Goal: Task Accomplishment & Management: Manage account settings

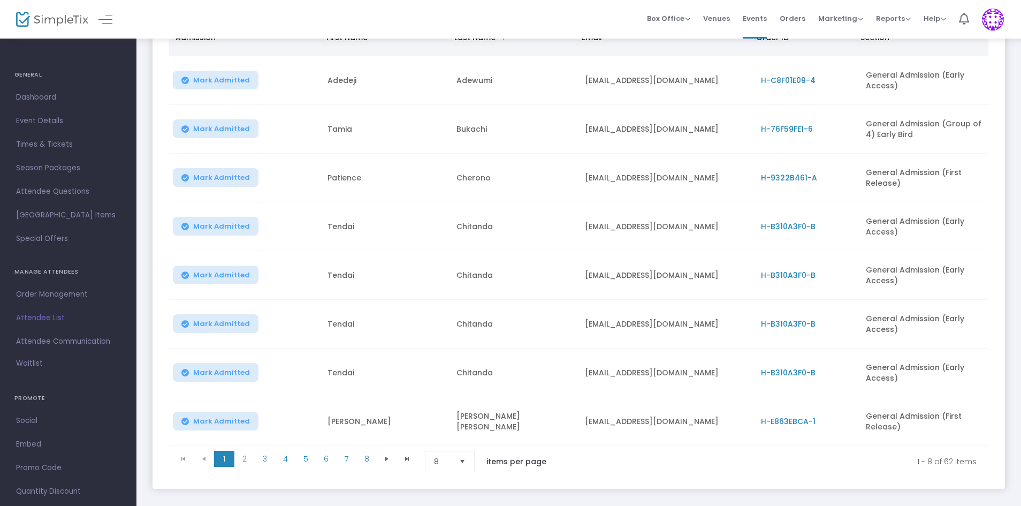
scroll to position [211, 0]
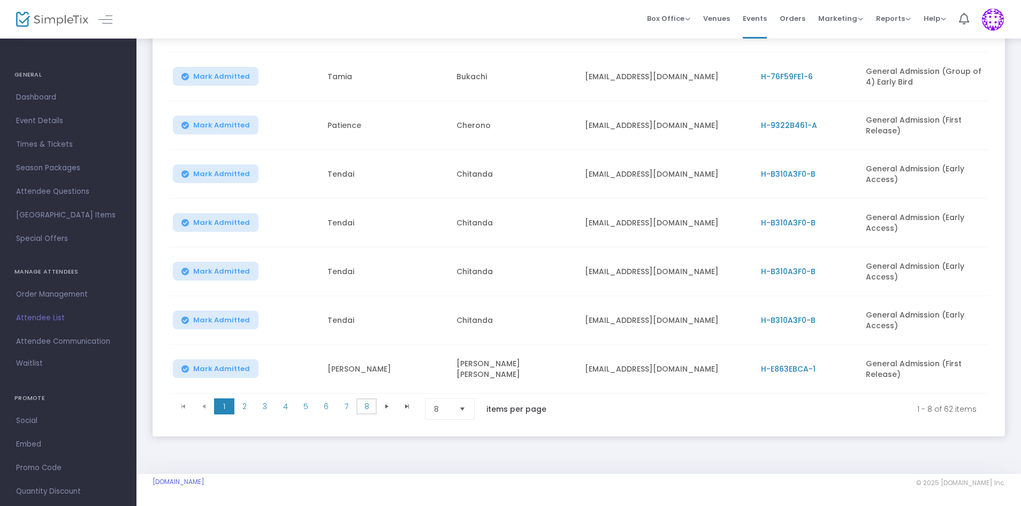
click at [372, 402] on span "8" at bounding box center [366, 406] width 20 height 16
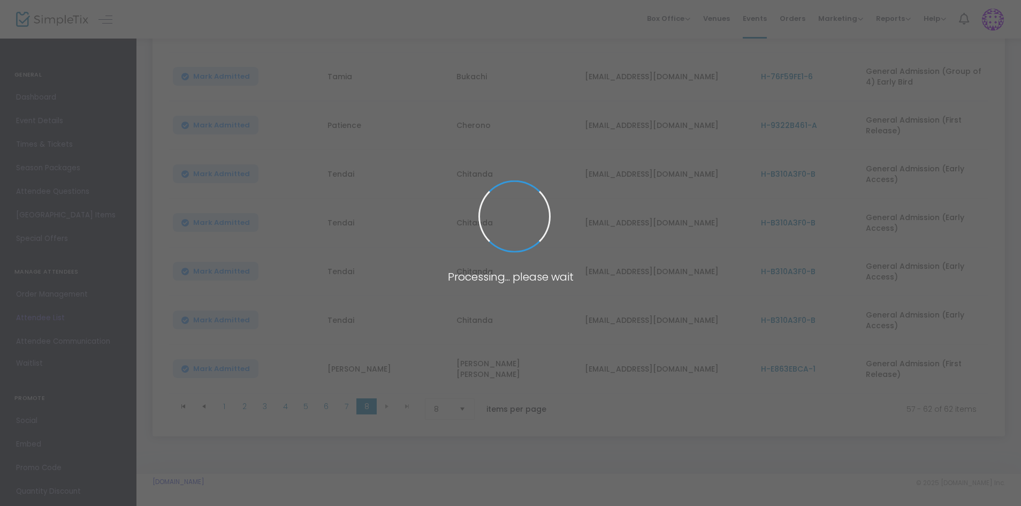
scroll to position [111, 0]
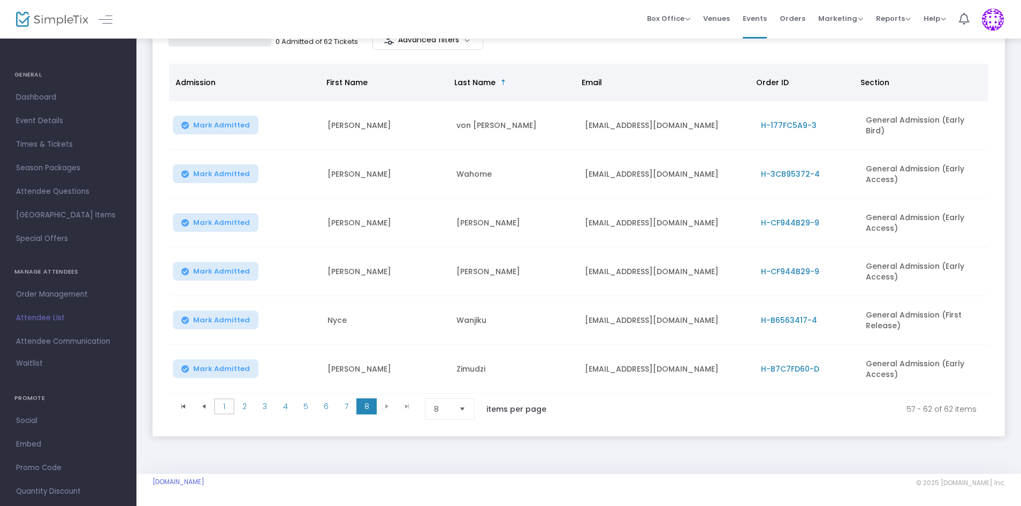
click at [218, 408] on span "1" at bounding box center [224, 406] width 20 height 16
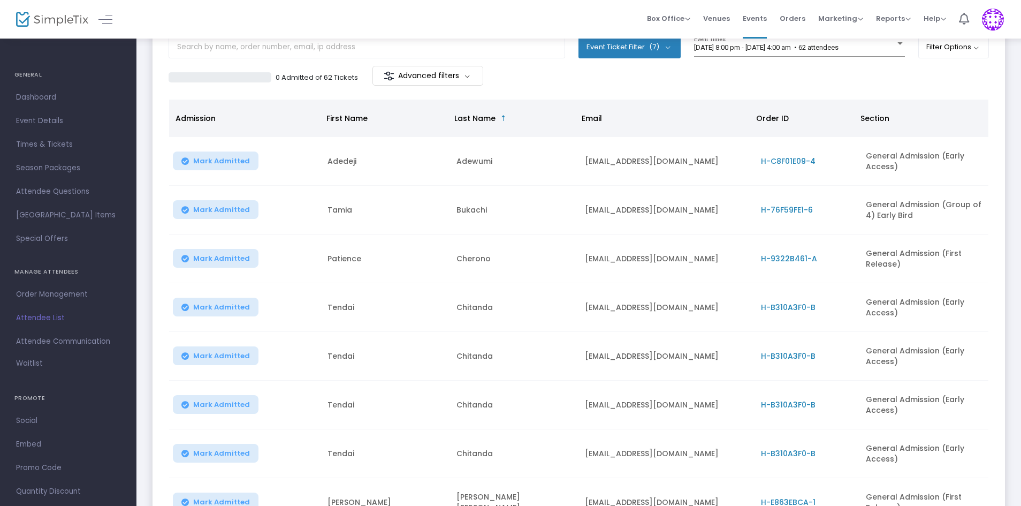
scroll to position [4, 0]
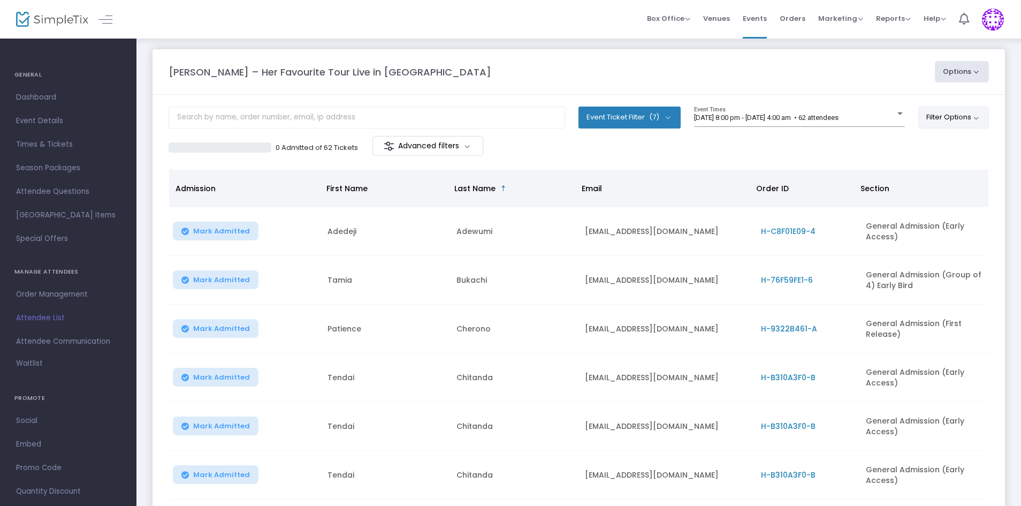
click at [982, 117] on button "Filter Options" at bounding box center [954, 117] width 71 height 21
click at [464, 148] on m-button "Advanced filters" at bounding box center [428, 146] width 111 height 20
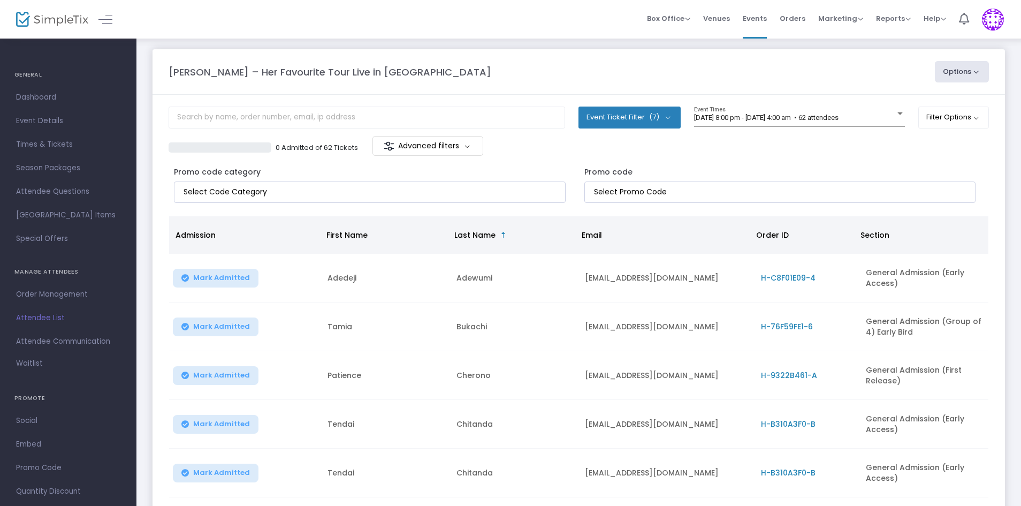
click at [568, 155] on div "0 Admitted of 62 Tickets Advanced filters" at bounding box center [374, 147] width 411 height 22
click at [548, 154] on div "0 Admitted of 62 Tickets Advanced filters" at bounding box center [374, 147] width 411 height 22
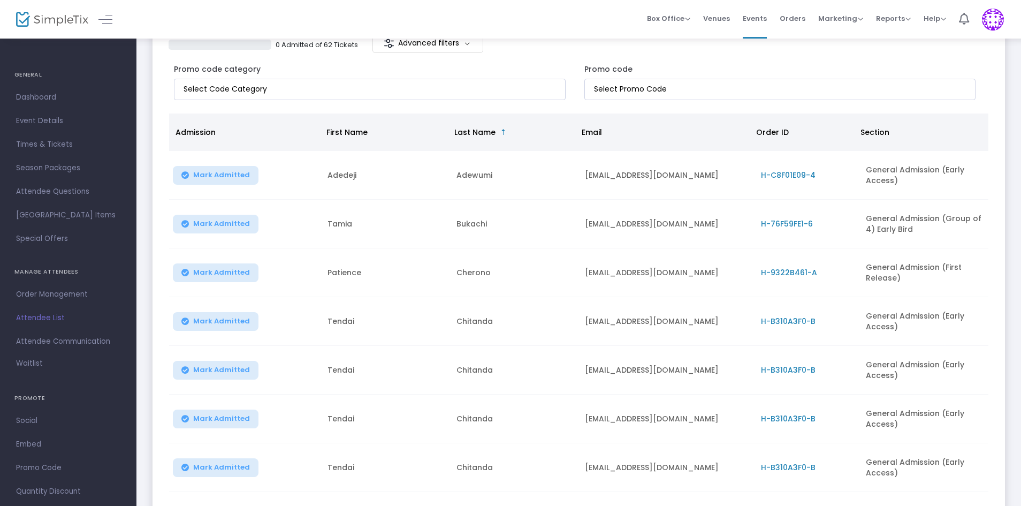
scroll to position [111, 0]
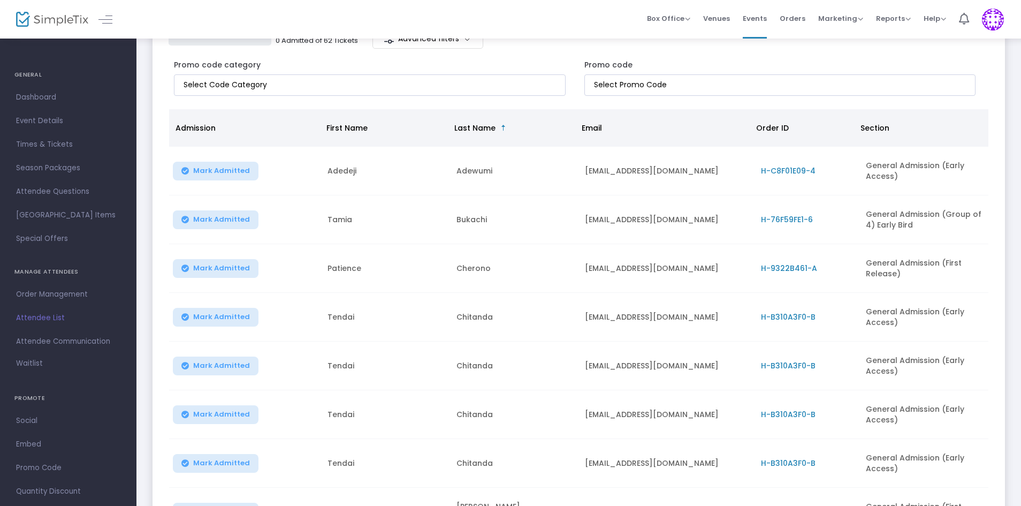
click at [787, 126] on span "Order ID" at bounding box center [802, 127] width 104 height 19
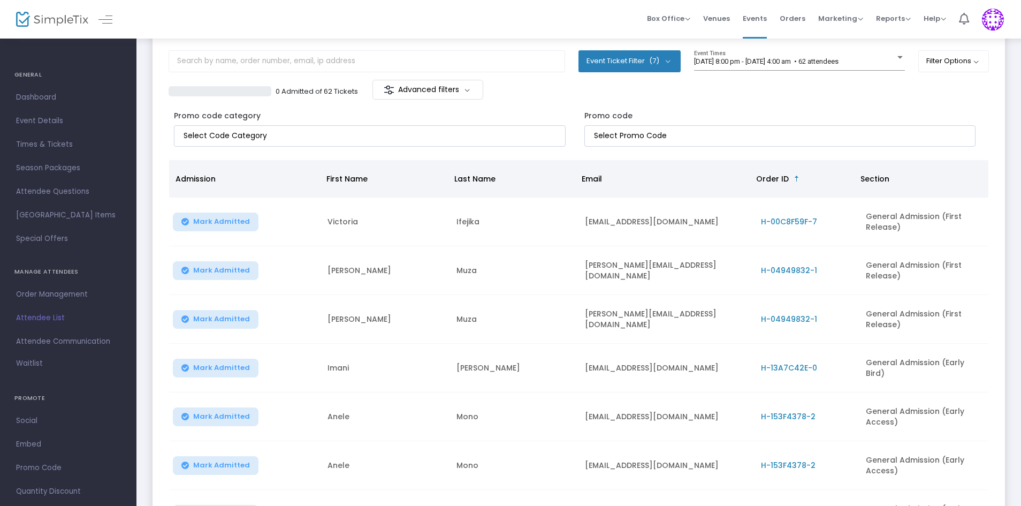
scroll to position [58, 0]
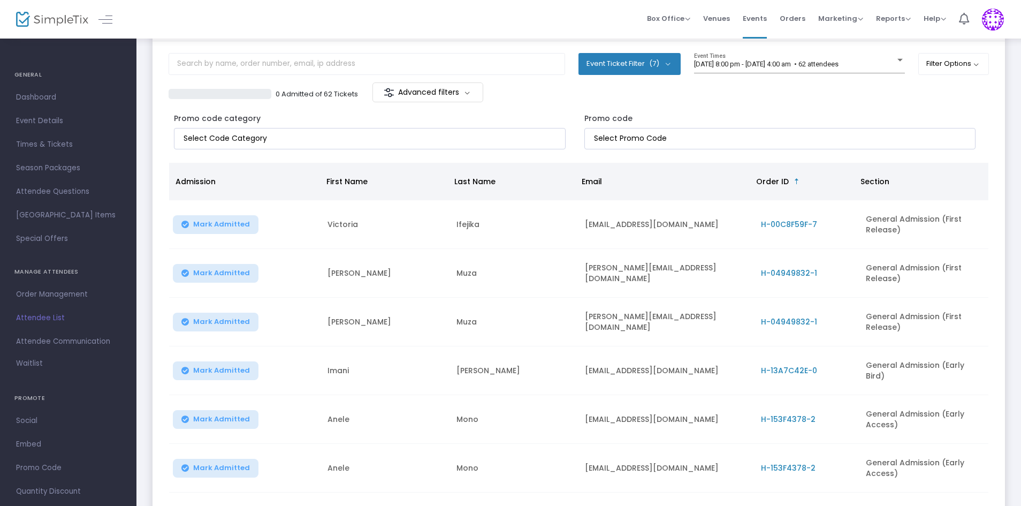
click at [793, 180] on span "Sortable" at bounding box center [797, 181] width 9 height 9
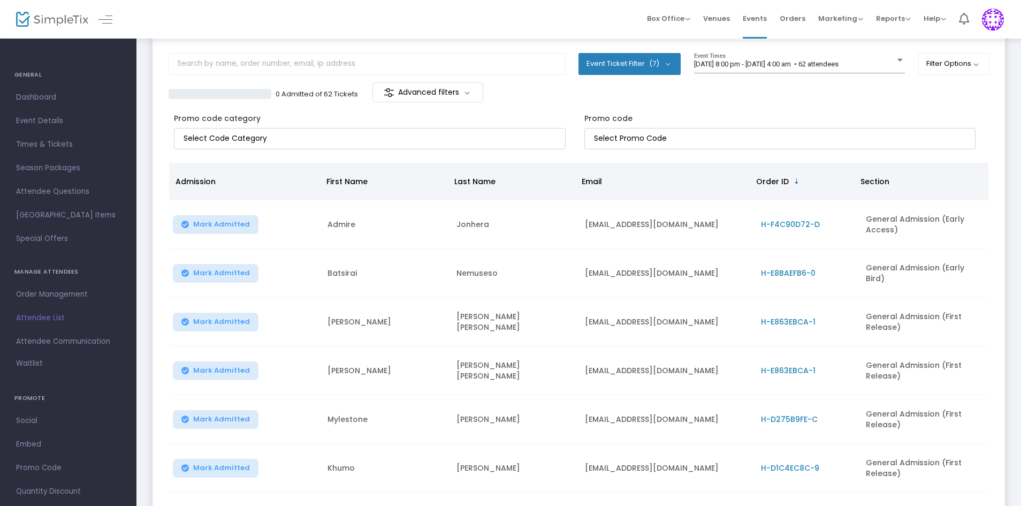
click at [888, 183] on span "Section" at bounding box center [875, 181] width 29 height 11
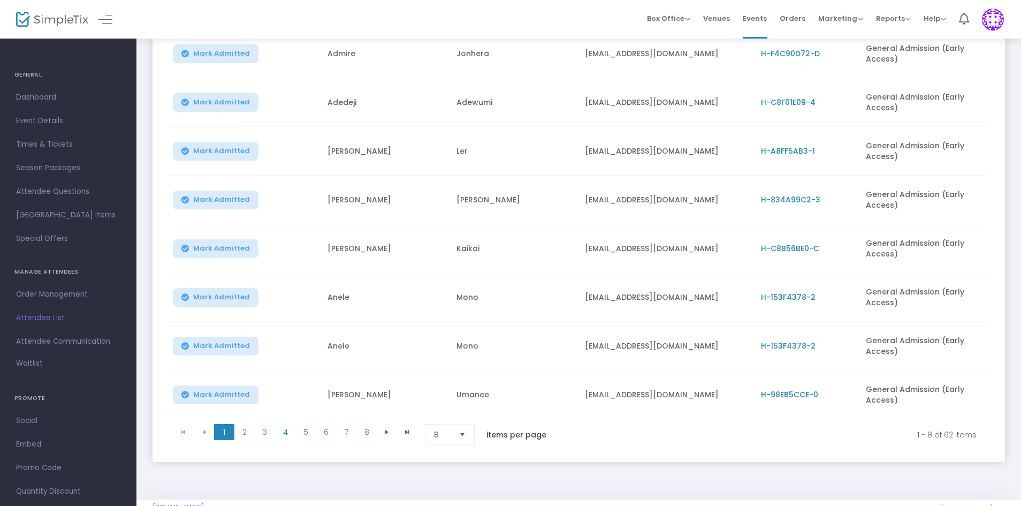
scroll to position [258, 0]
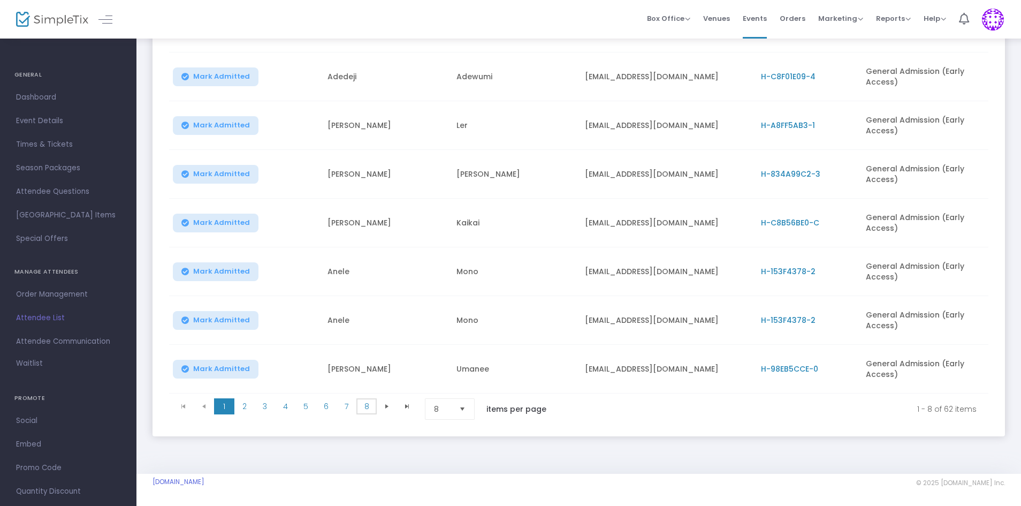
click at [370, 401] on span "8" at bounding box center [366, 406] width 20 height 16
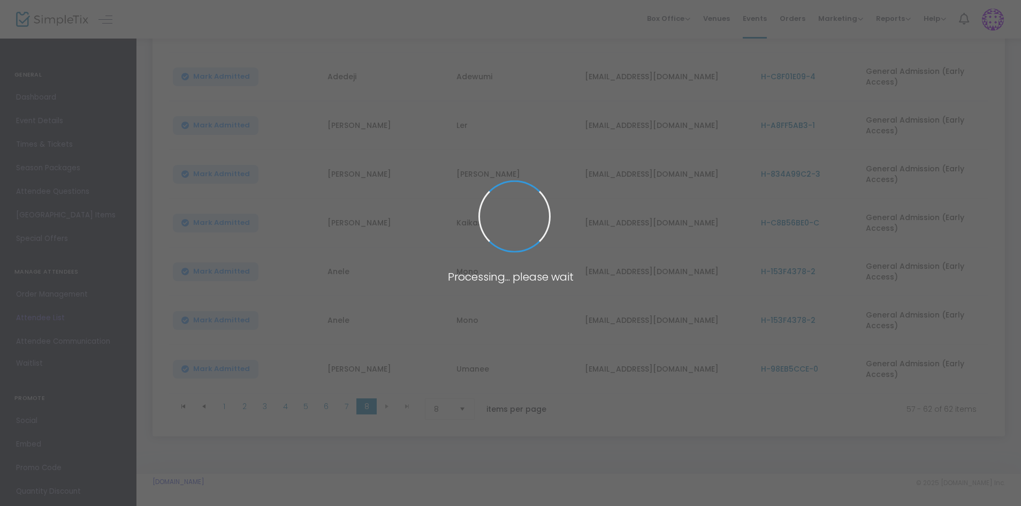
scroll to position [161, 0]
